Goal: Find specific page/section

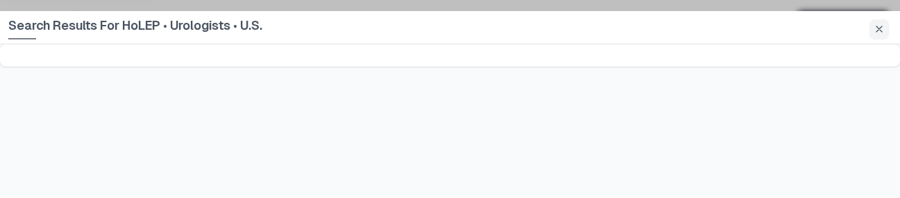
click at [380, 164] on div "Search Results For HoLEP • Urologists • U.S." at bounding box center [450, 110] width 900 height 198
